Goal: Check status: Check status

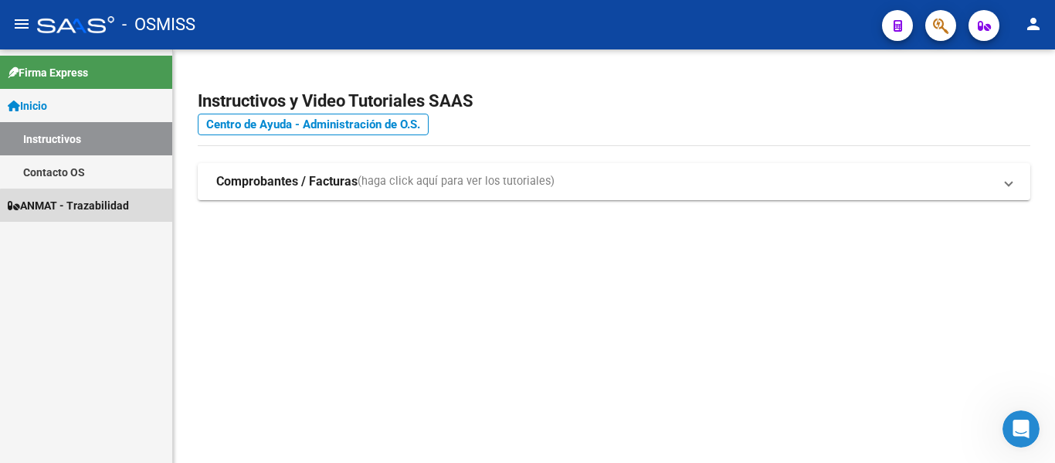
click at [91, 206] on span "ANMAT - Trazabilidad" at bounding box center [68, 205] width 121 height 17
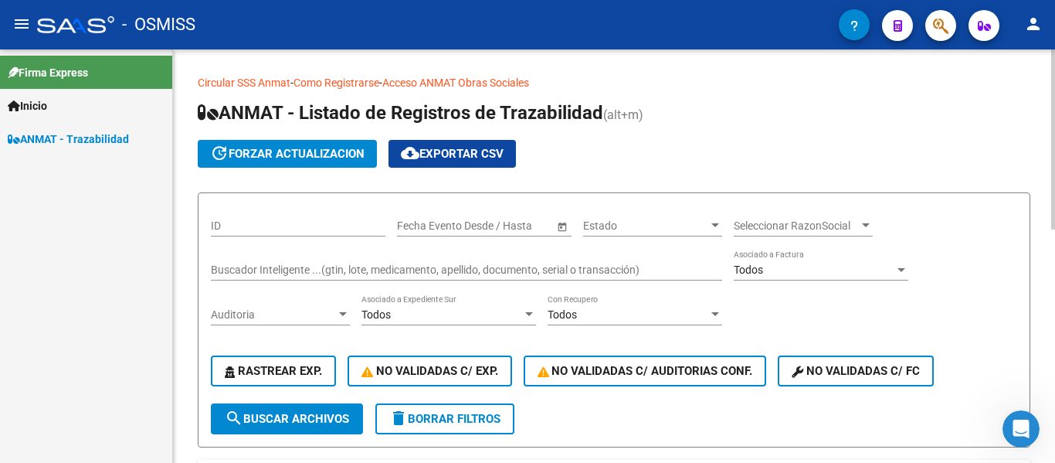
drag, startPoint x: 271, startPoint y: 268, endPoint x: 339, endPoint y: 230, distance: 77.8
click at [313, 244] on div "ID Fecha inicio – Fecha fin Fecha Evento Desde / Hasta Estado Estado Selecciona…" at bounding box center [614, 304] width 806 height 198
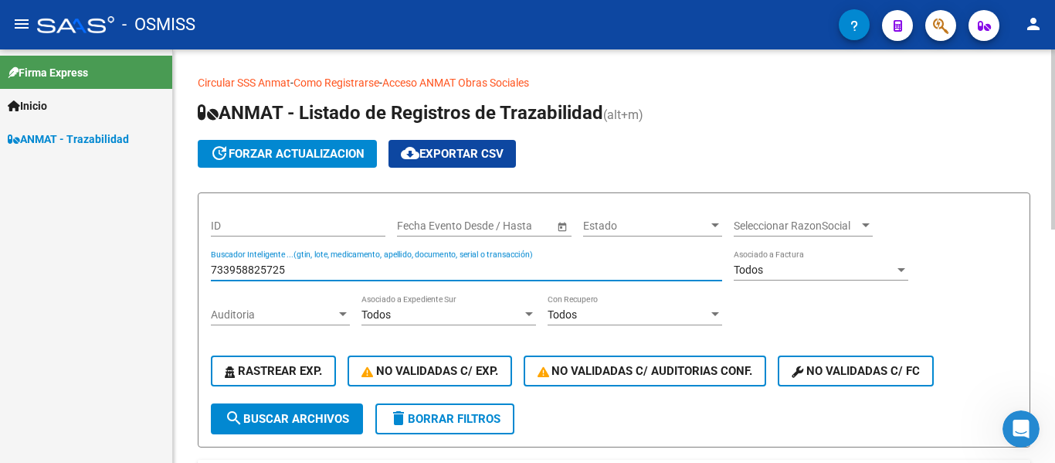
click at [316, 422] on span "search Buscar Archivos" at bounding box center [287, 419] width 124 height 14
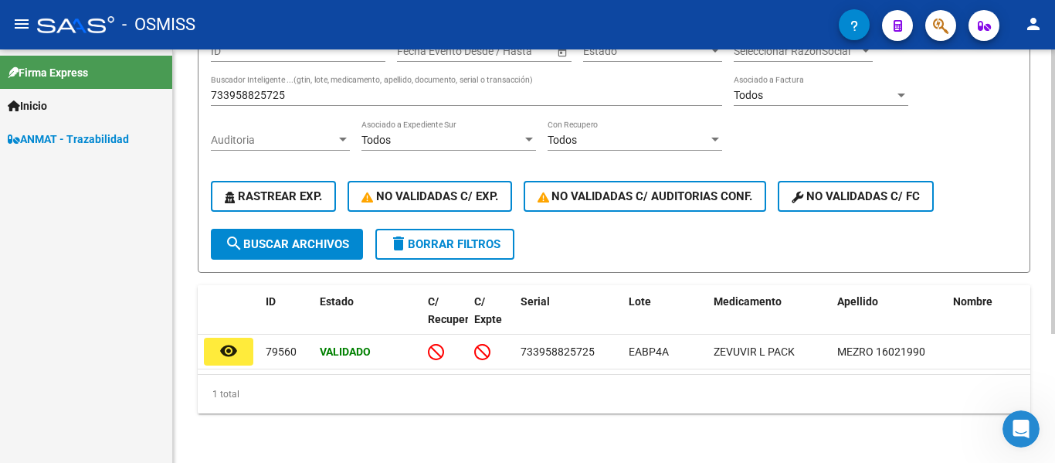
scroll to position [187, 0]
click at [77, 136] on span "ANMAT - Trazabilidad" at bounding box center [68, 139] width 121 height 17
click at [87, 140] on span "ANMAT - Trazabilidad" at bounding box center [68, 139] width 121 height 17
click at [87, 138] on span "ANMAT - Trazabilidad" at bounding box center [68, 139] width 121 height 17
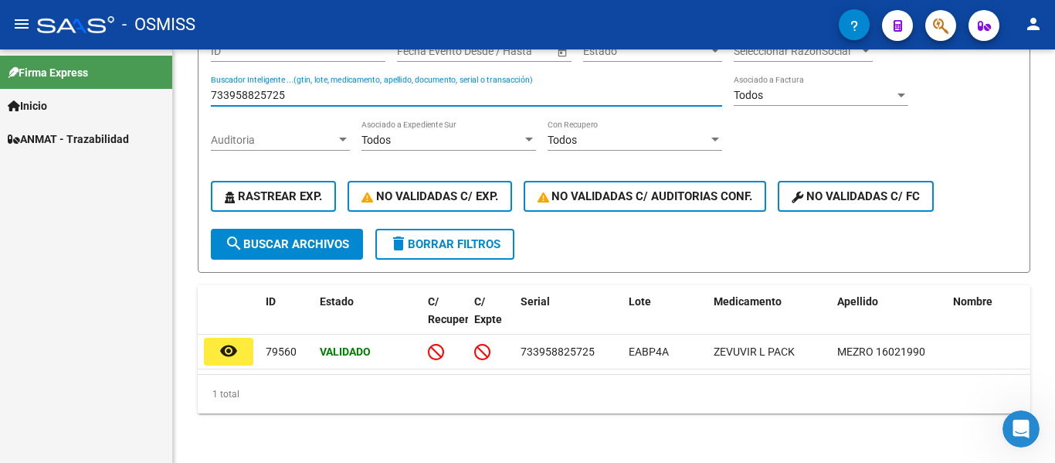
scroll to position [130, 0]
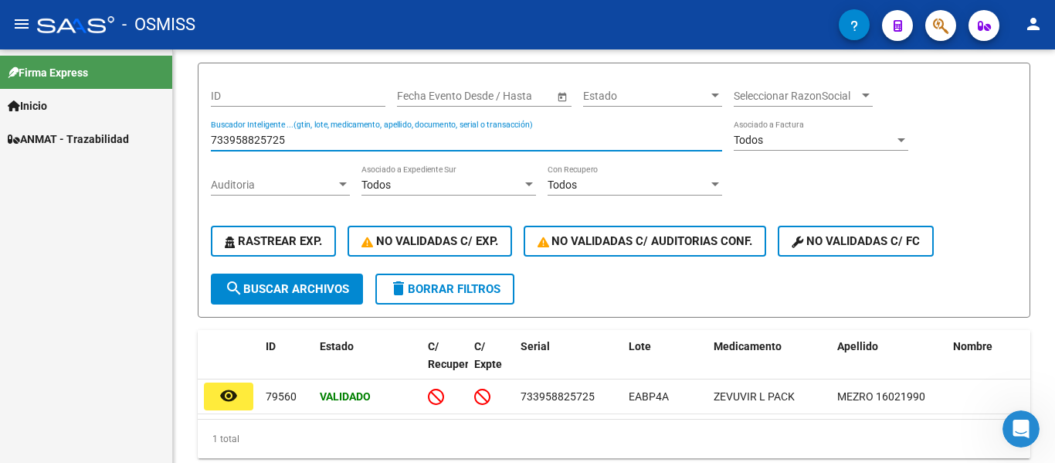
drag, startPoint x: 302, startPoint y: 80, endPoint x: 7, endPoint y: 56, distance: 296.0
click at [7, 56] on mat-sidenav-container "Firma Express Inicio Instructivos Contacto OS ANMAT - Trazabilidad Circular SSS…" at bounding box center [527, 255] width 1055 height 413
type input "5786037872"
click at [288, 290] on span "search Buscar Archivos" at bounding box center [287, 289] width 124 height 14
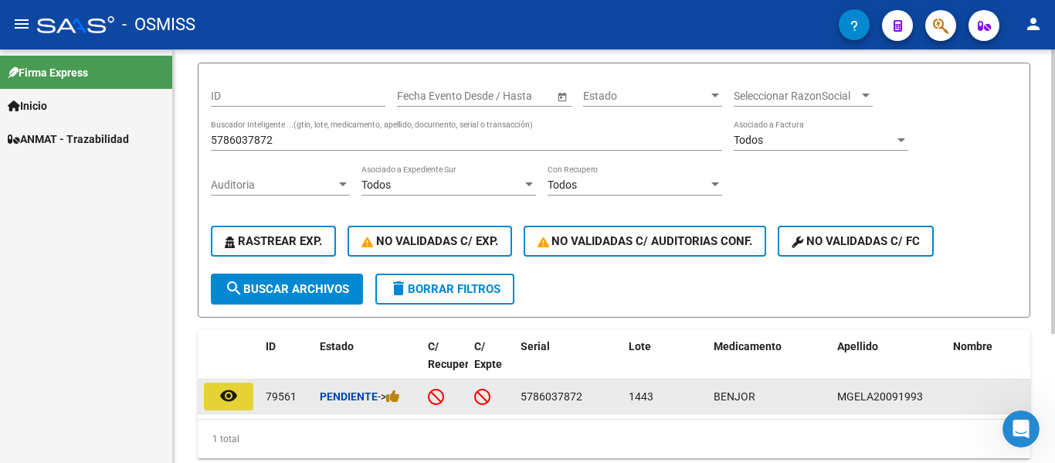
click at [226, 395] on mat-icon "remove_red_eye" at bounding box center [228, 395] width 19 height 19
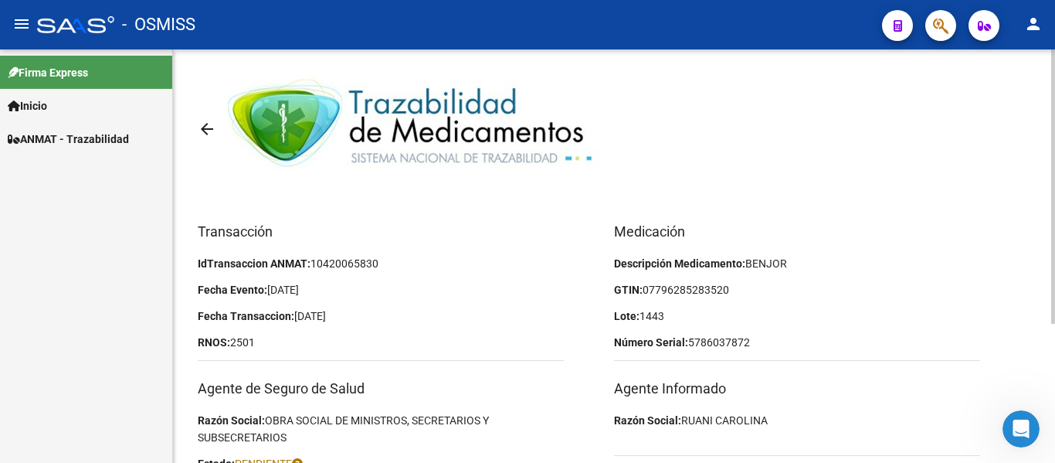
scroll to position [209, 0]
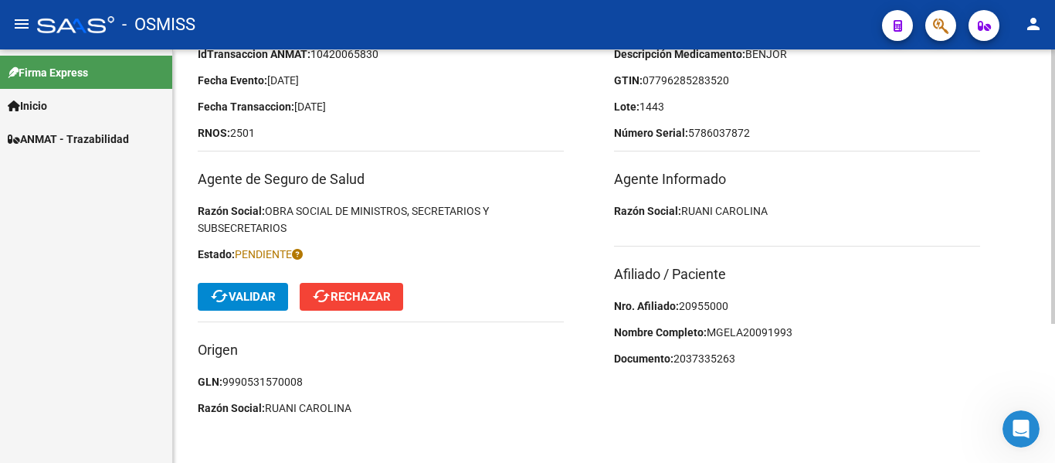
click at [253, 297] on span "cached Validar" at bounding box center [243, 297] width 66 height 14
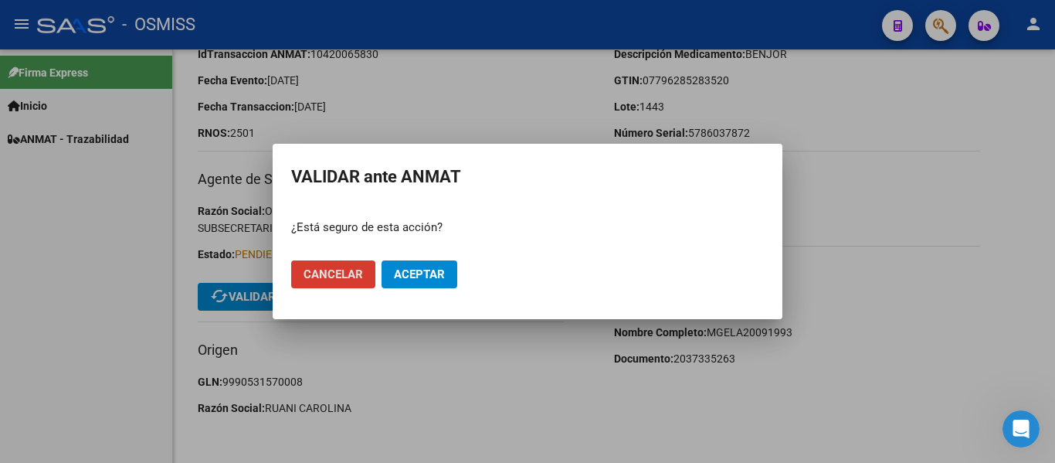
click at [417, 276] on span "Aceptar" at bounding box center [419, 274] width 51 height 14
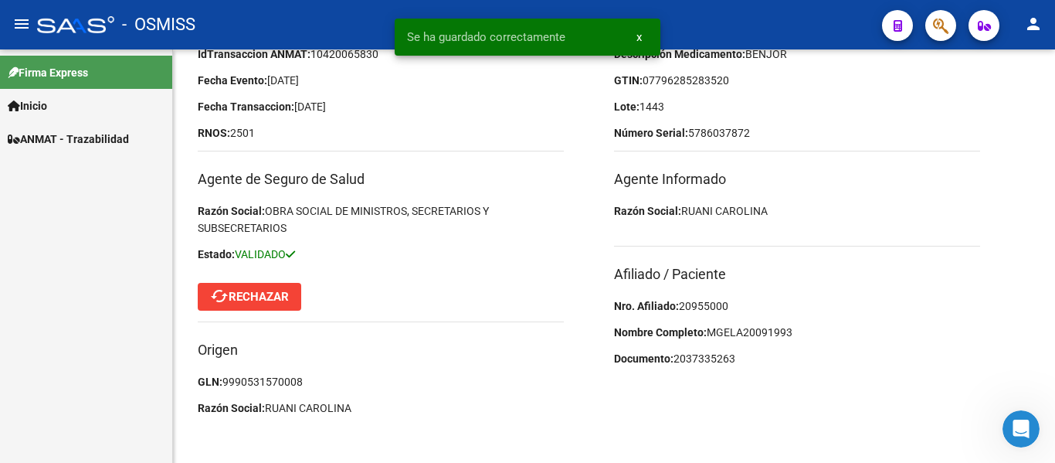
click at [48, 138] on span "ANMAT - Trazabilidad" at bounding box center [68, 139] width 121 height 17
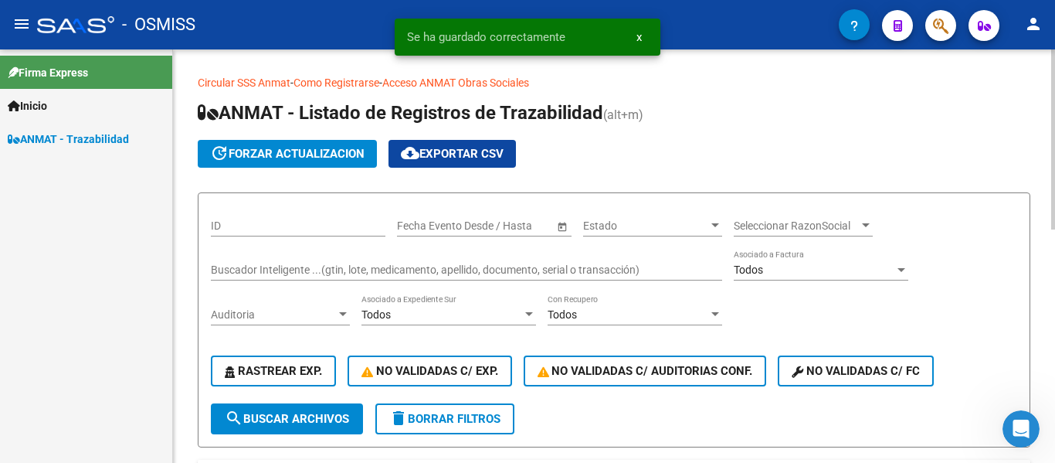
click at [319, 262] on div "Buscador Inteligente ...(gtin, lote, medicamento, apellido, documento, serial o…" at bounding box center [466, 264] width 511 height 31
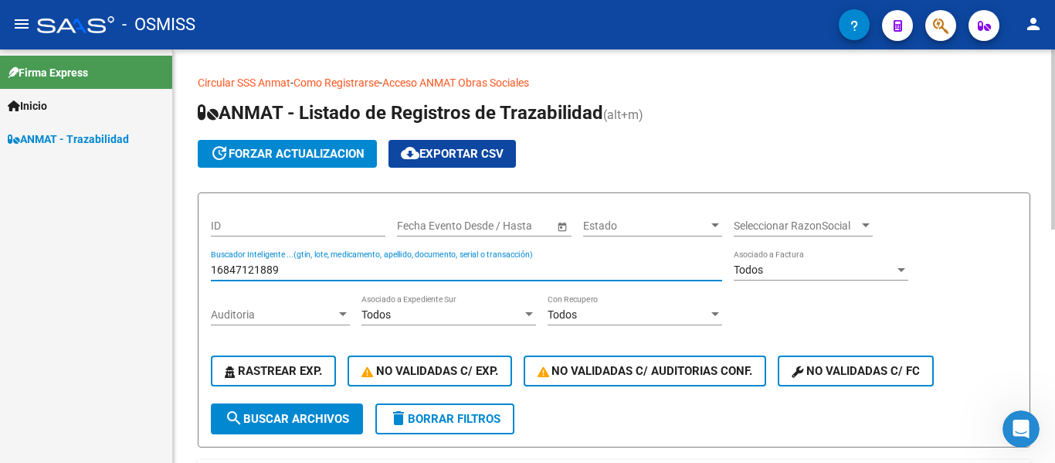
type input "16847121889"
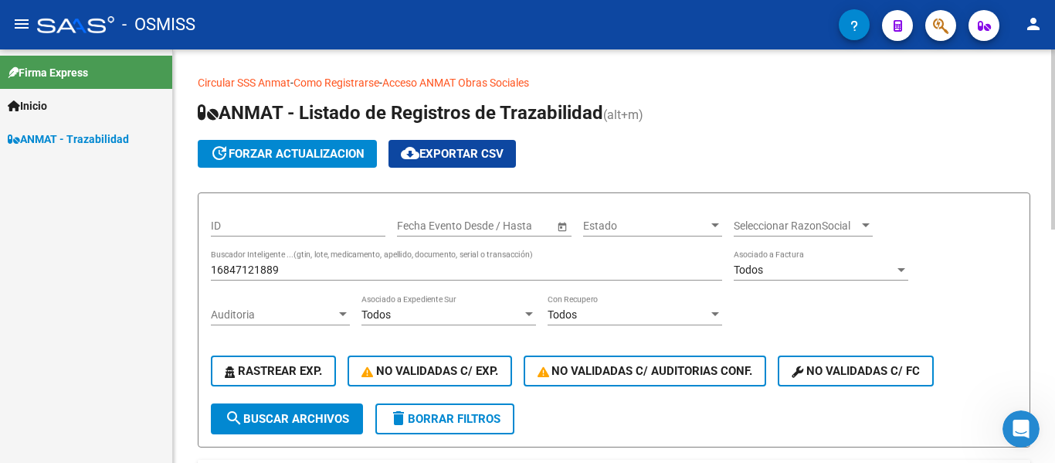
drag, startPoint x: 341, startPoint y: 437, endPoint x: 331, endPoint y: 420, distance: 20.1
click at [338, 434] on form "ID Fecha inicio – Fecha fin Fecha Evento Desde / Hasta Estado Estado Selecciona…" at bounding box center [614, 319] width 832 height 255
click at [331, 420] on span "search Buscar Archivos" at bounding box center [287, 419] width 124 height 14
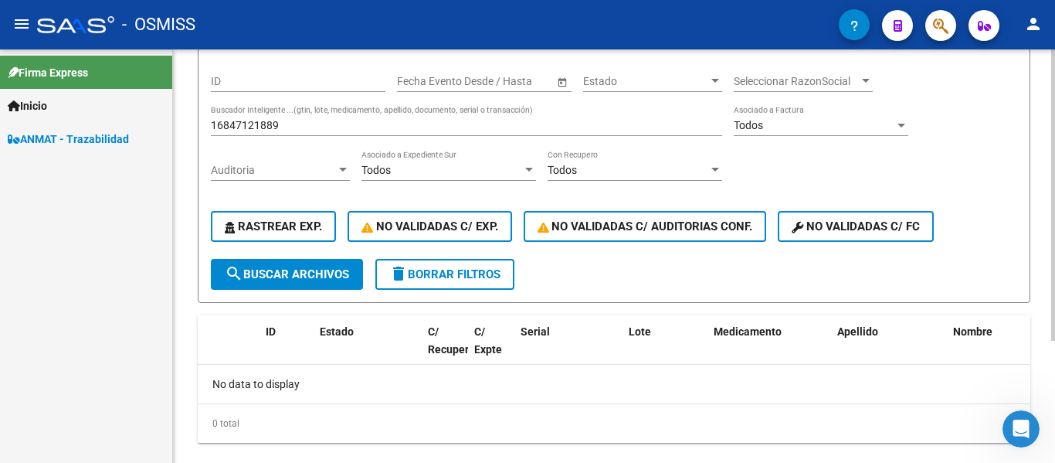
scroll to position [174, 0]
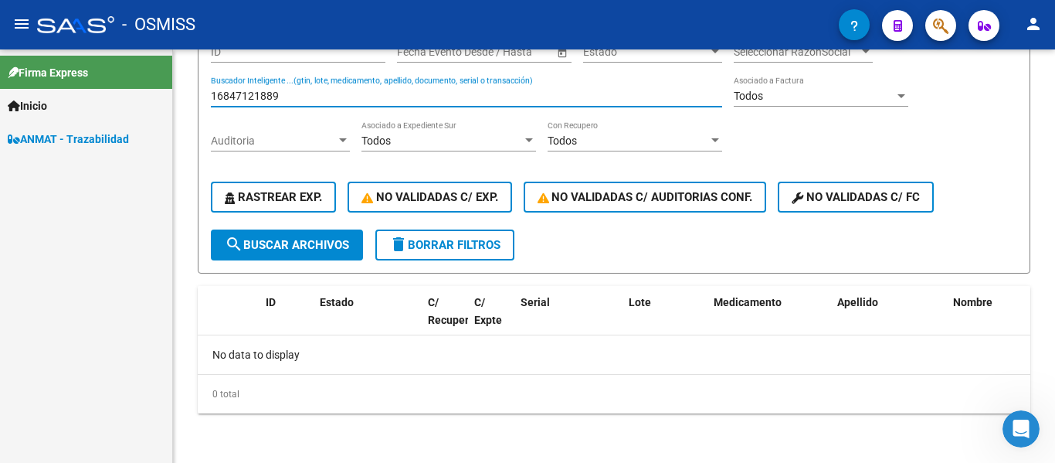
drag, startPoint x: 209, startPoint y: 102, endPoint x: 36, endPoint y: 93, distance: 172.5
click at [36, 93] on mat-sidenav-container "Firma Express Inicio Instructivos Contacto OS ANMAT - Trazabilidad Circular SSS…" at bounding box center [527, 255] width 1055 height 413
type input "1684721889"
click at [294, 242] on span "search Buscar Archivos" at bounding box center [287, 245] width 124 height 14
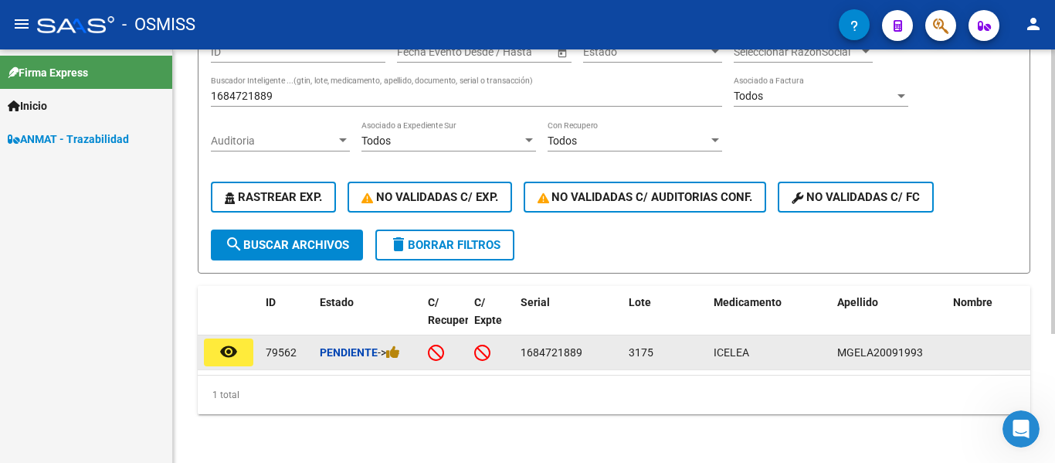
click at [225, 351] on mat-icon "remove_red_eye" at bounding box center [228, 351] width 19 height 19
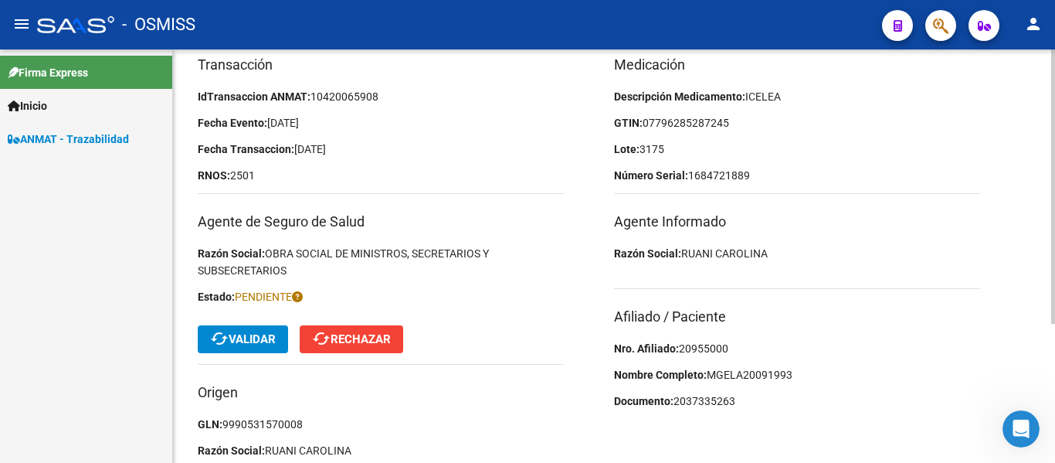
scroll to position [209, 0]
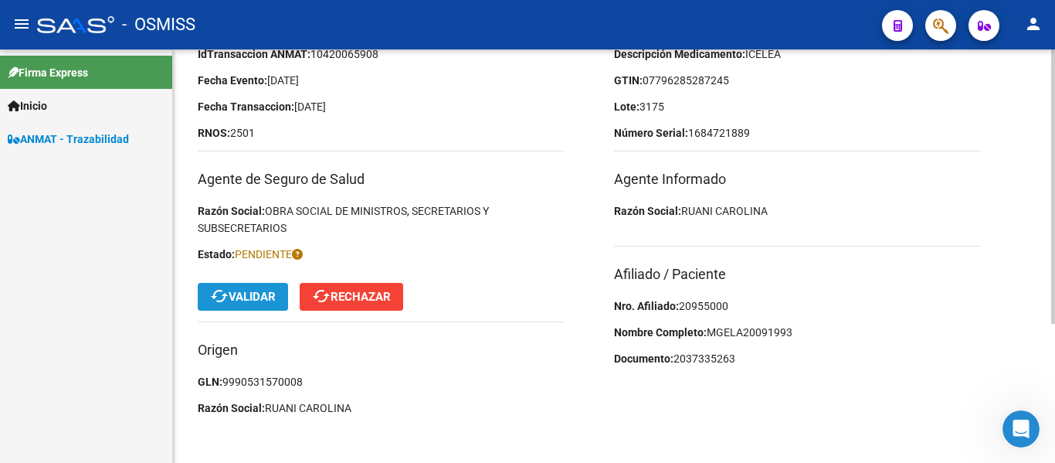
click at [263, 298] on span "cached Validar" at bounding box center [243, 297] width 66 height 14
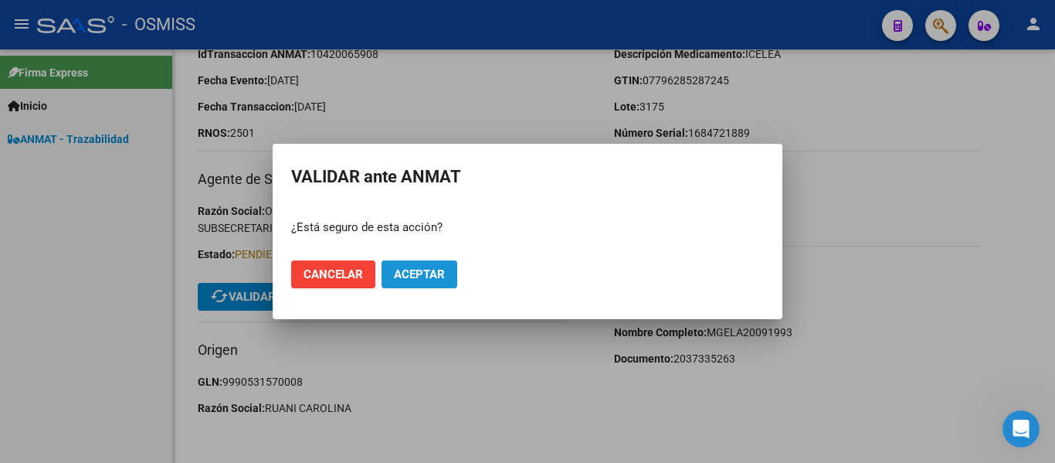
click at [447, 269] on button "Aceptar" at bounding box center [419, 274] width 76 height 28
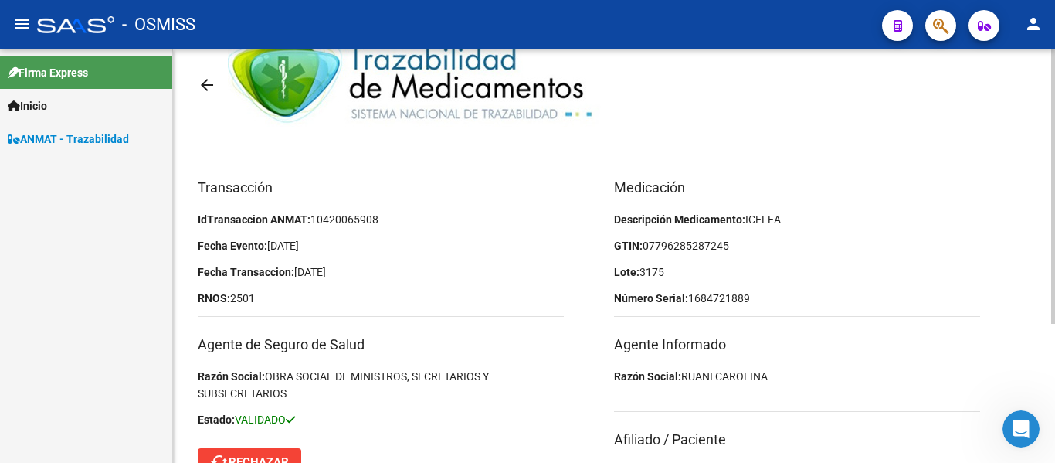
scroll to position [0, 0]
